Goal: Navigation & Orientation: Find specific page/section

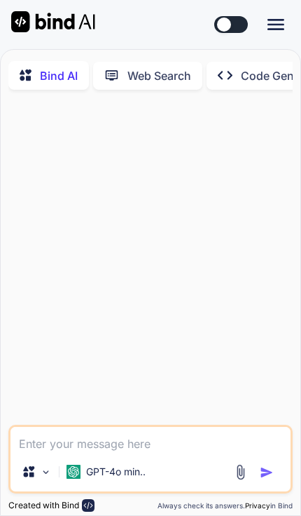
click at [282, 19] on icon at bounding box center [276, 24] width 17 height 11
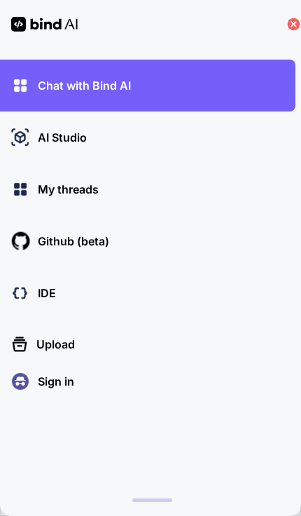
click at [62, 390] on p "Sign in" at bounding box center [53, 381] width 42 height 17
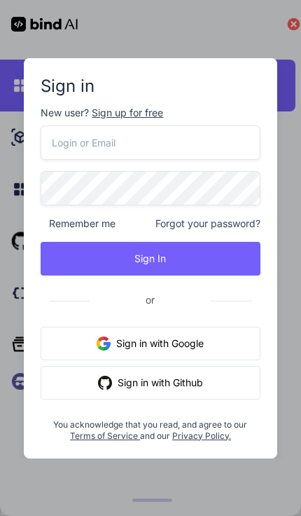
click at [168, 343] on button "Sign in with Google" at bounding box center [150, 344] width 219 height 34
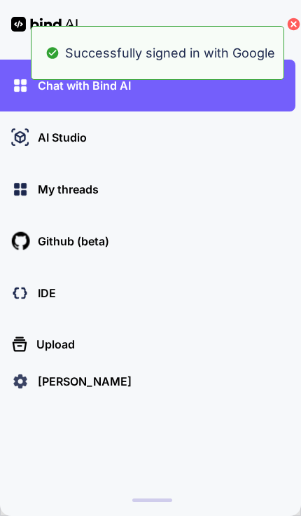
type textarea "x"
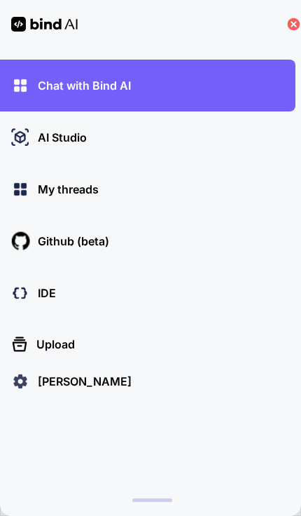
click at [289, 27] on icon at bounding box center [294, 24] width 13 height 13
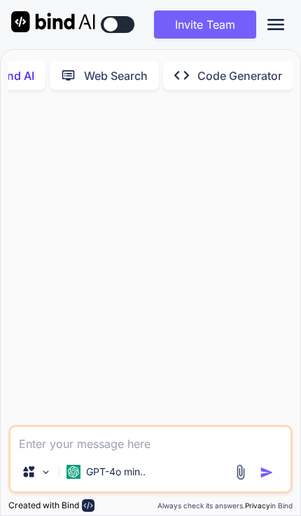
scroll to position [0, 45]
click at [285, 24] on icon "Created with Pixso." at bounding box center [279, 24] width 22 height 17
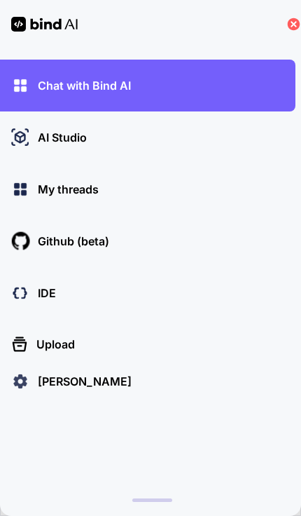
click at [41, 289] on p "IDE" at bounding box center [44, 293] width 24 height 17
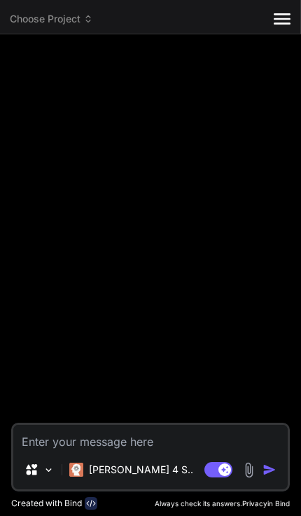
type textarea "x"
click at [79, 25] on span "Choose Project" at bounding box center [51, 19] width 83 height 14
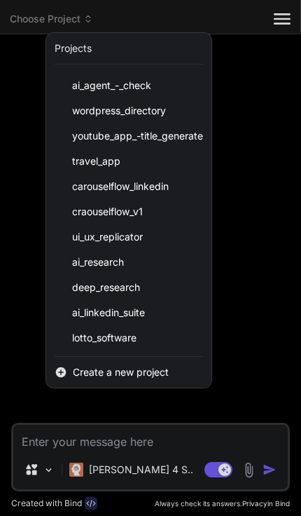
scroll to position [123, 0]
click at [293, 18] on div at bounding box center [150, 258] width 301 height 516
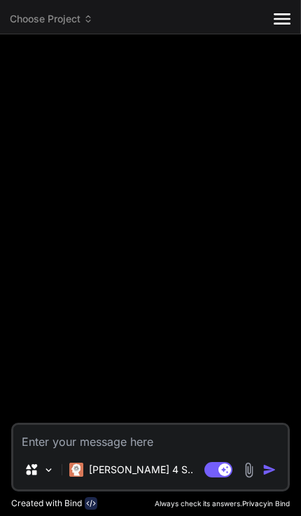
click at [289, 17] on icon "Created with Pixso." at bounding box center [282, 19] width 17 height 17
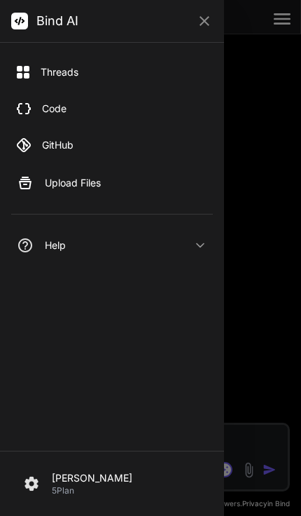
click at [104, 481] on p "[PERSON_NAME]" at bounding box center [128, 478] width 153 height 14
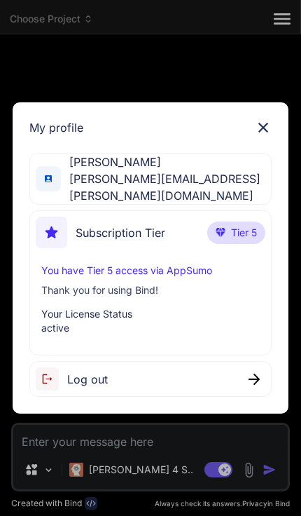
click at [159, 264] on p "You have Tier 5 access via AppSumo" at bounding box center [150, 271] width 219 height 14
click at [255, 128] on img at bounding box center [263, 127] width 17 height 17
